Goal: Find specific page/section: Find specific page/section

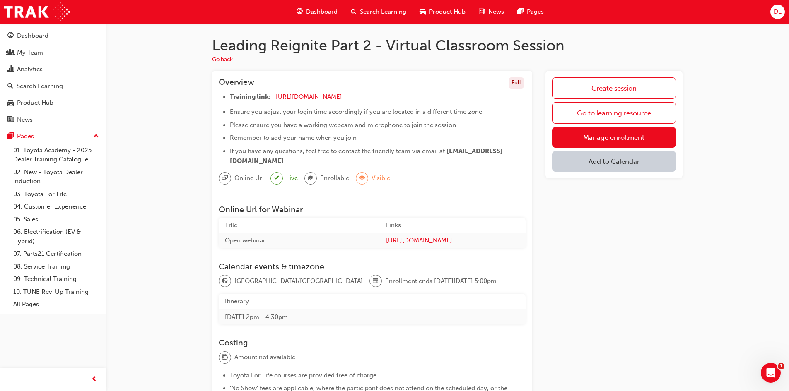
click at [322, 6] on div "Dashboard" at bounding box center [317, 11] width 54 height 17
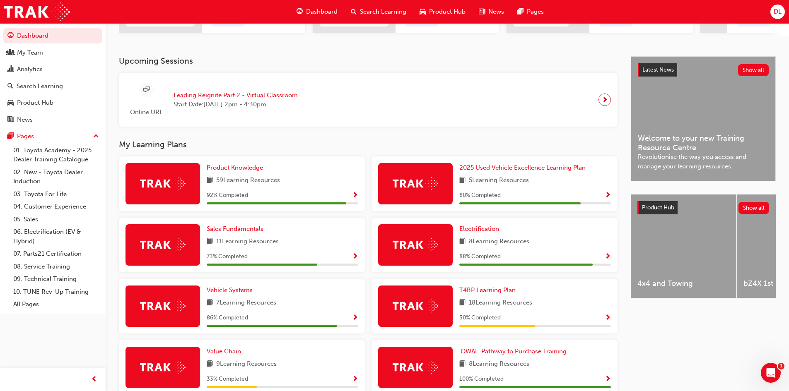
scroll to position [166, 0]
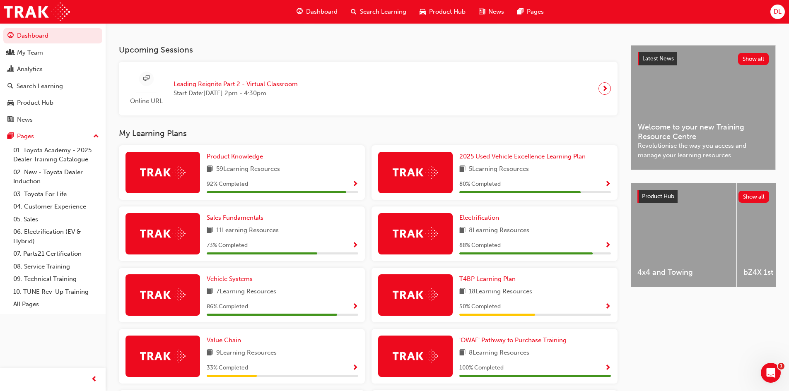
click at [157, 177] on img at bounding box center [163, 172] width 46 height 13
click at [236, 159] on span "Product Knowledge" at bounding box center [235, 156] width 56 height 7
